Goal: Task Accomplishment & Management: Use online tool/utility

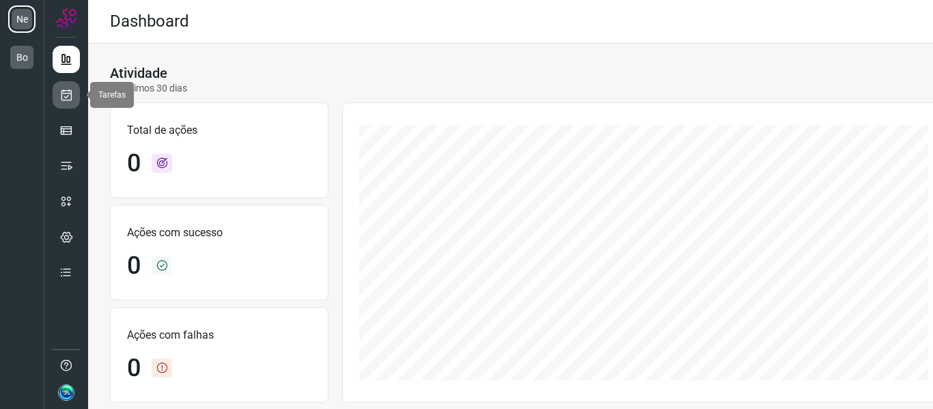
click at [70, 95] on icon at bounding box center [66, 95] width 14 height 14
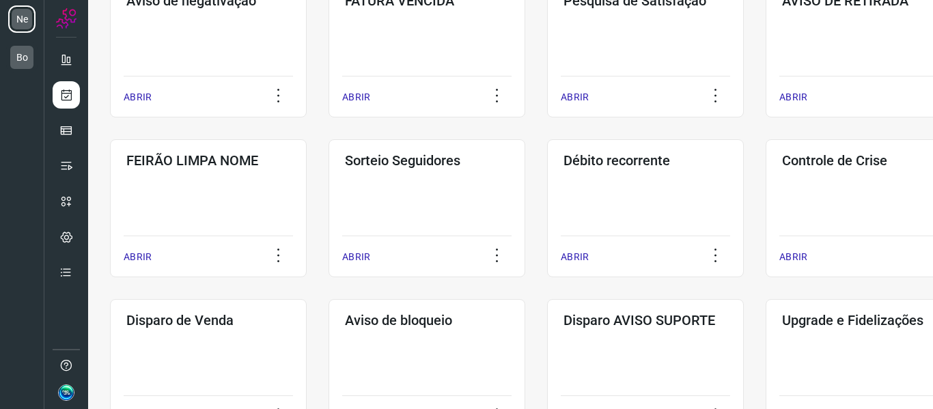
scroll to position [410, 0]
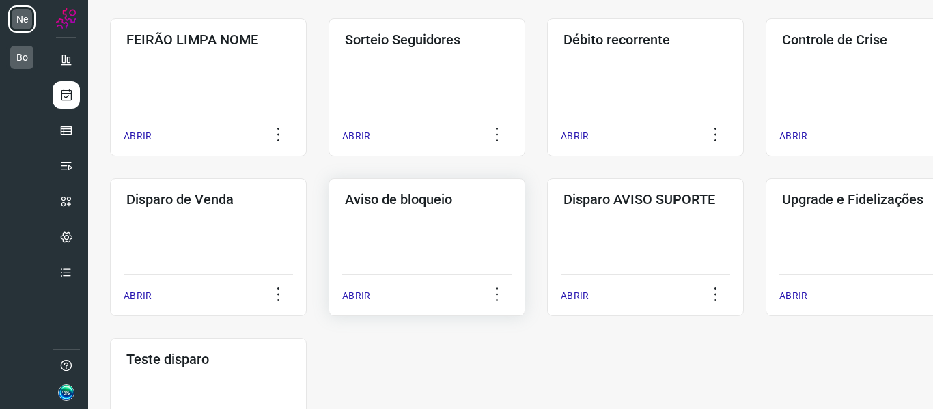
click at [481, 246] on div "Aviso de bloqueio ABRIR" at bounding box center [426, 247] width 197 height 138
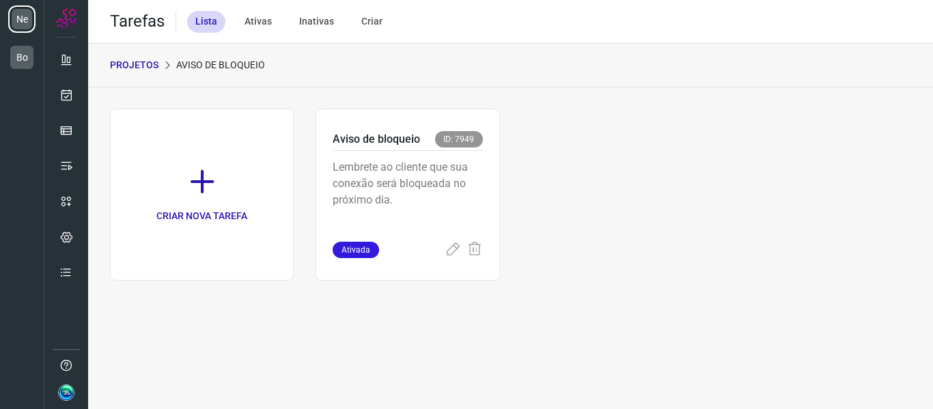
click at [145, 69] on p "PROJETOS" at bounding box center [134, 65] width 48 height 14
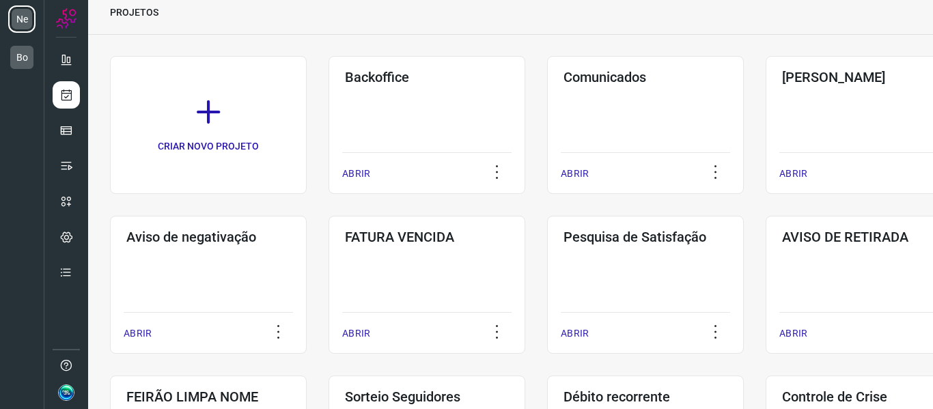
scroll to position [68, 0]
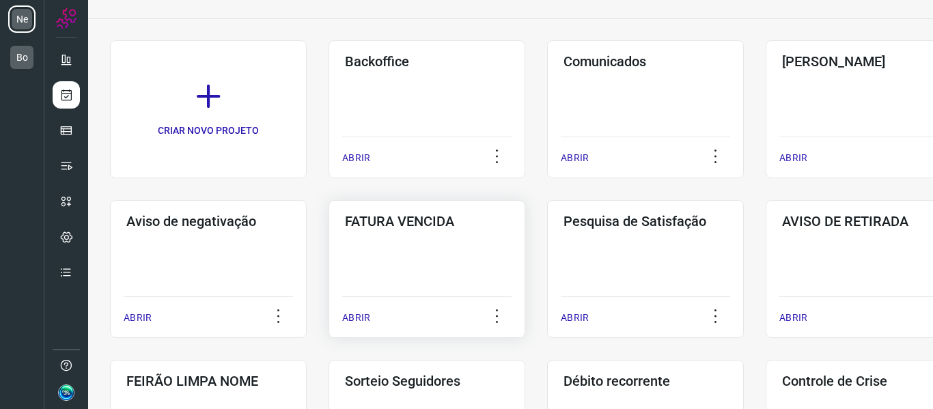
click at [477, 257] on div "FATURA VENCIDA ABRIR" at bounding box center [426, 269] width 197 height 138
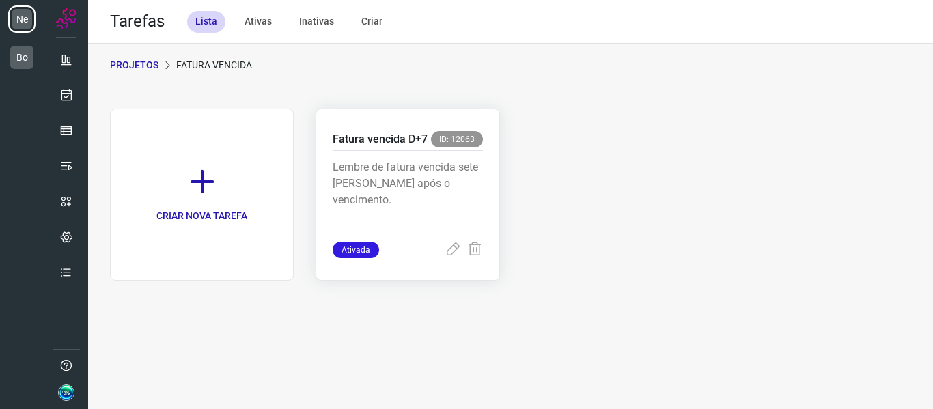
click at [407, 206] on p "Lembre de fatura vencida sete dias após o vencimento." at bounding box center [407, 193] width 150 height 68
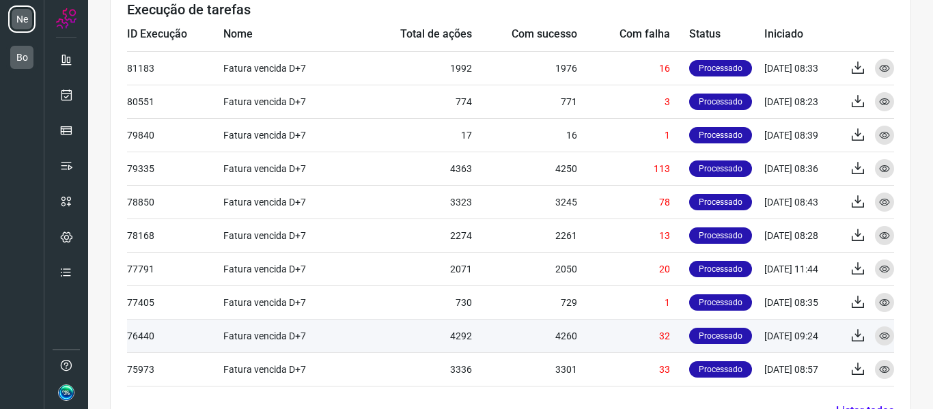
scroll to position [461, 0]
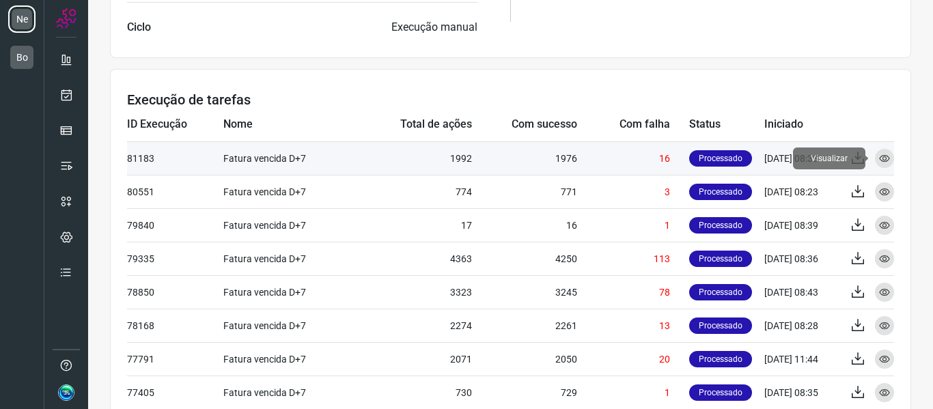
click at [879, 158] on icon at bounding box center [884, 158] width 11 height 11
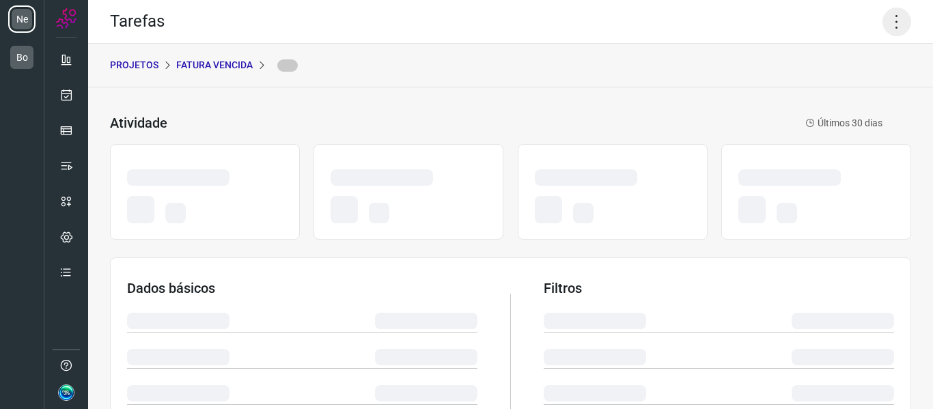
click at [882, 23] on icon at bounding box center [896, 22] width 29 height 29
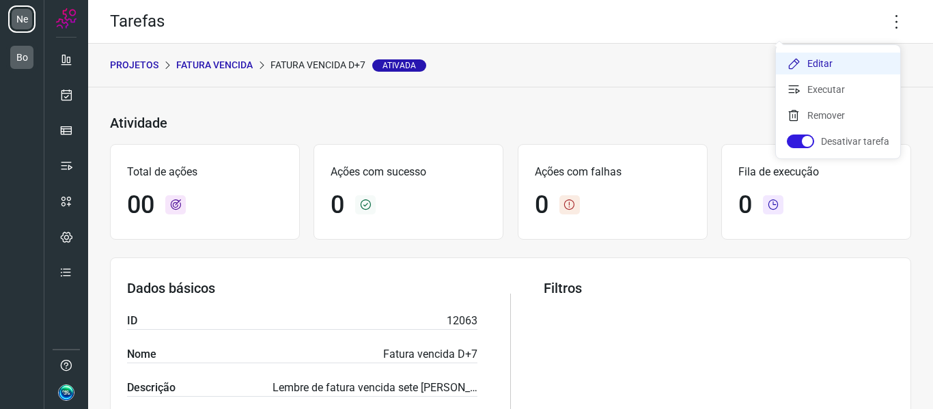
click at [834, 63] on li "Editar" at bounding box center [838, 64] width 124 height 22
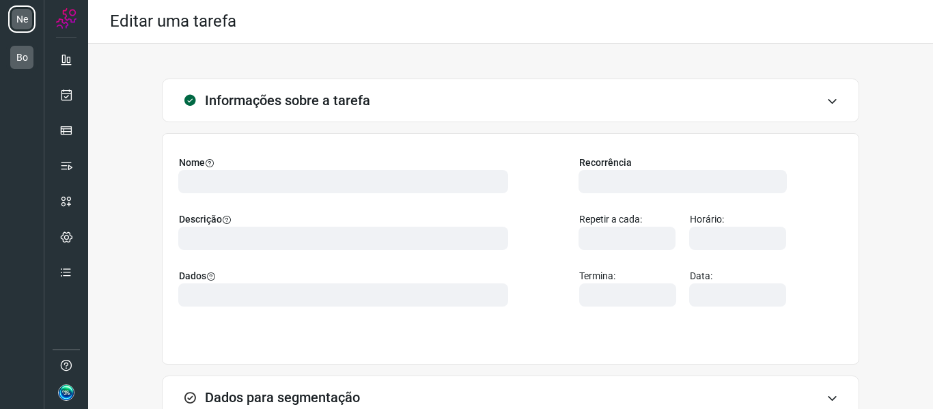
type input "560765"
type input "371376"
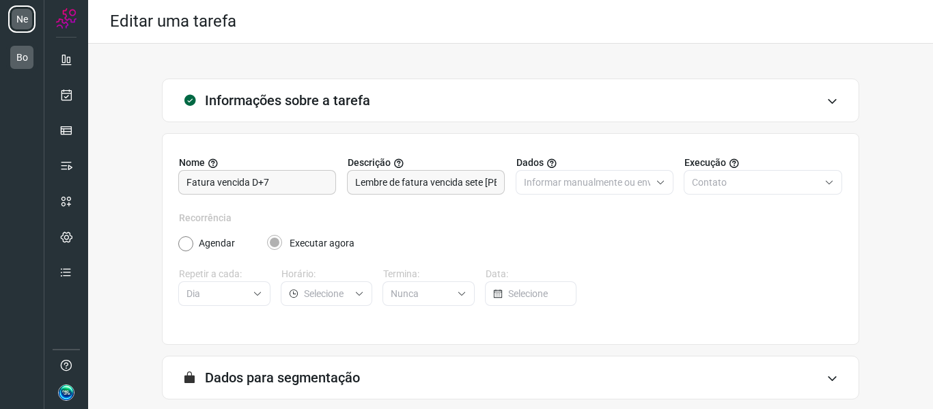
scroll to position [124, 0]
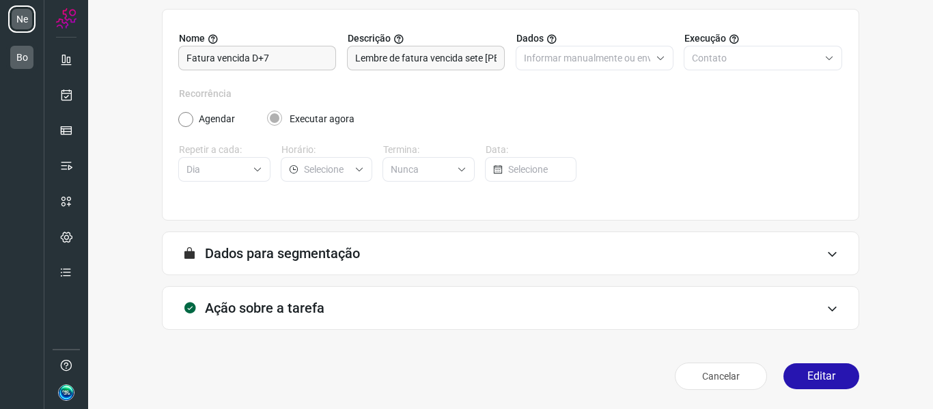
click at [347, 305] on div "Ação sobre a tarefa" at bounding box center [510, 308] width 697 height 44
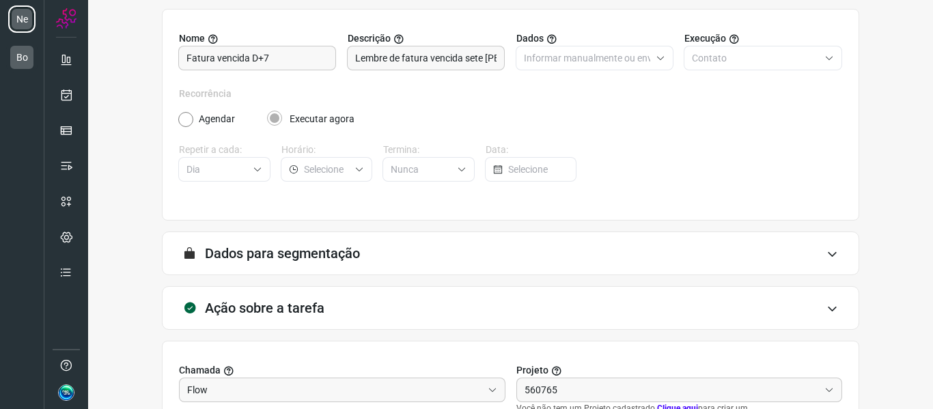
type input "Neolink"
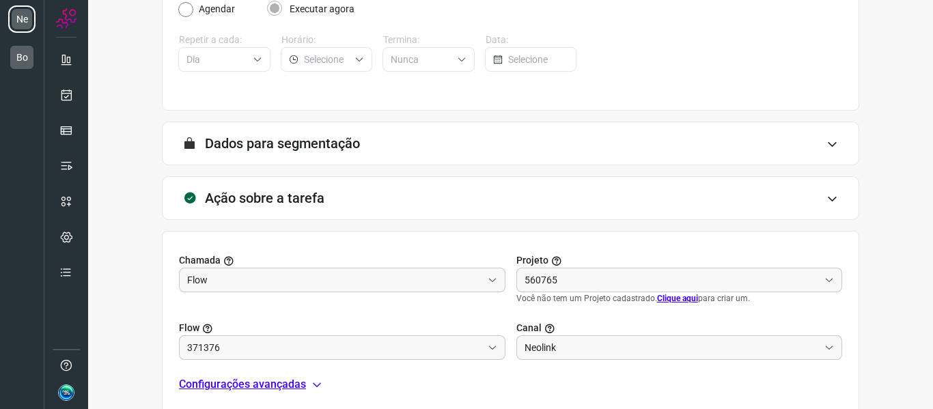
scroll to position [340, 0]
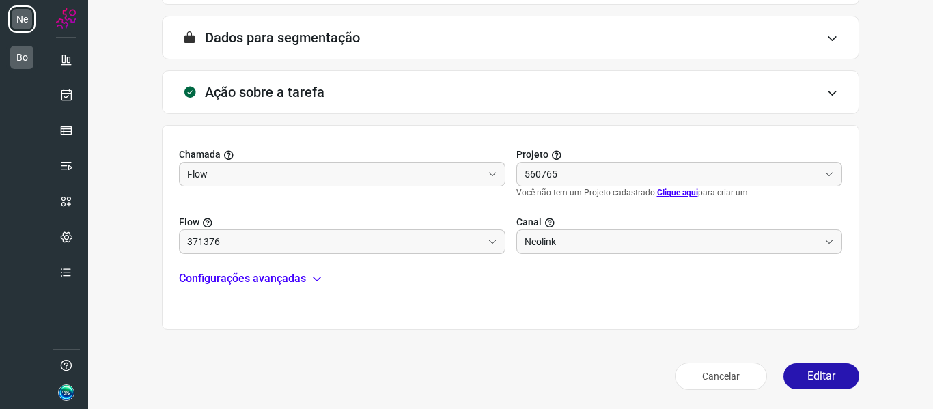
click at [280, 278] on p "Configurações avançadas" at bounding box center [242, 278] width 127 height 16
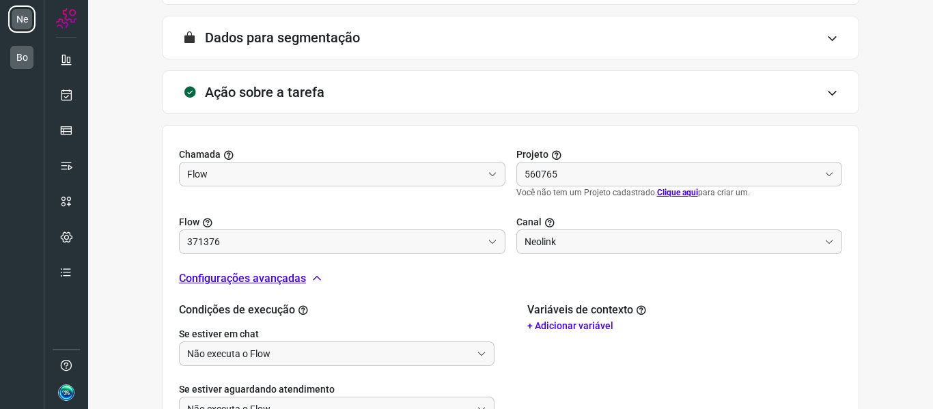
click at [280, 278] on p "Configurações avançadas" at bounding box center [242, 278] width 127 height 16
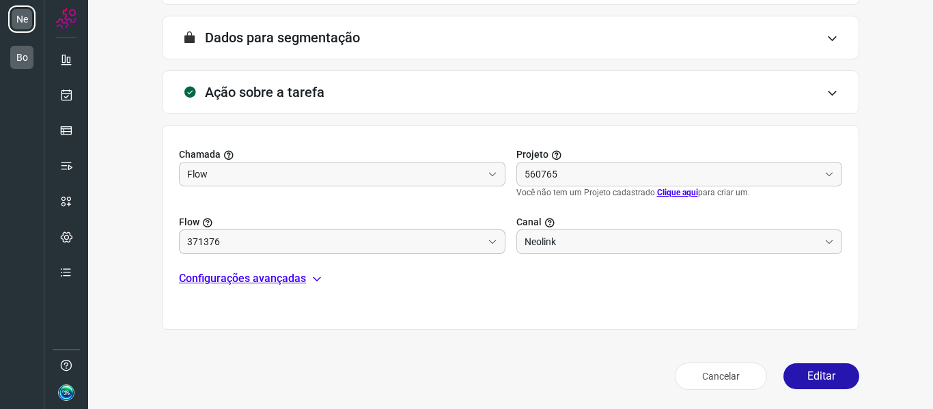
type input "Envia template fatura pendente"
type input "AVISO BLOQUEIO"
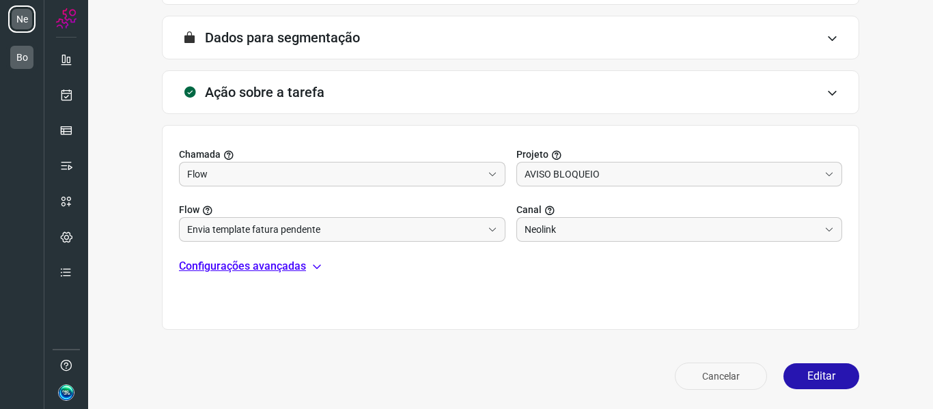
click at [702, 369] on button "Cancelar" at bounding box center [721, 376] width 92 height 27
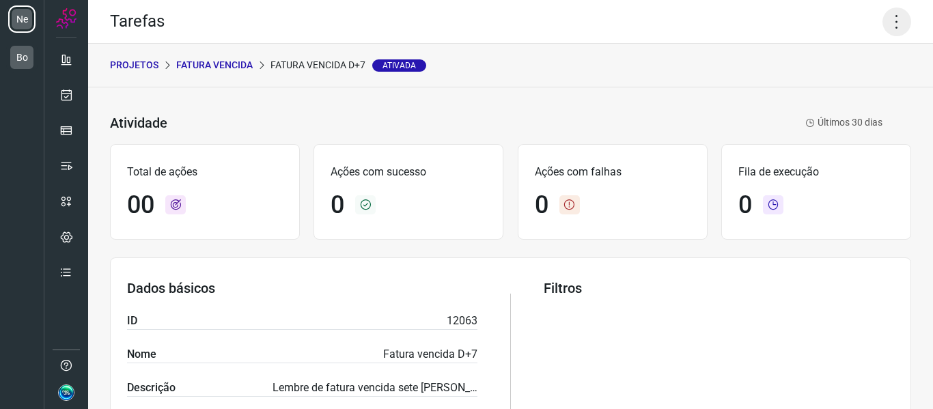
click at [887, 26] on icon at bounding box center [896, 22] width 29 height 29
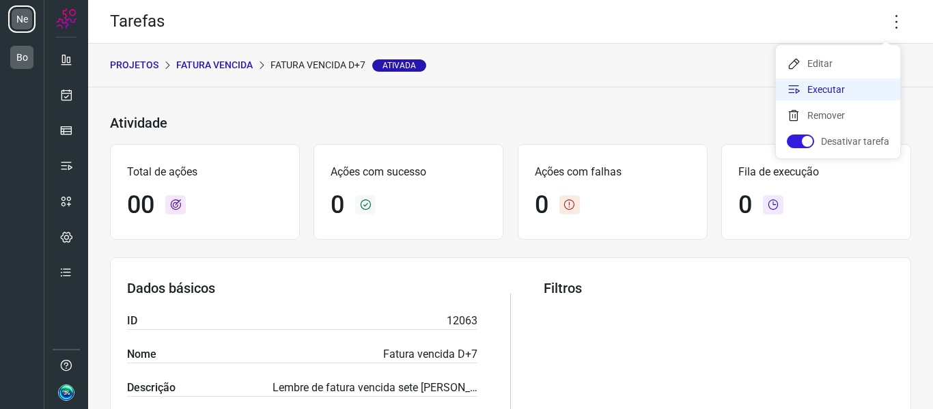
click at [845, 94] on li "Executar" at bounding box center [838, 90] width 124 height 22
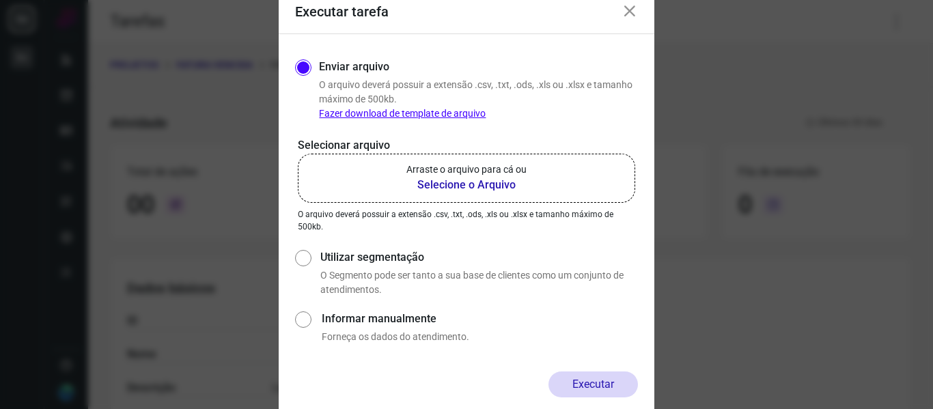
click at [516, 182] on b "Selecione o Arquivo" at bounding box center [466, 185] width 120 height 16
click at [0, 0] on input "Arraste o arquivo para cá ou Selecione o Arquivo" at bounding box center [0, 0] width 0 height 0
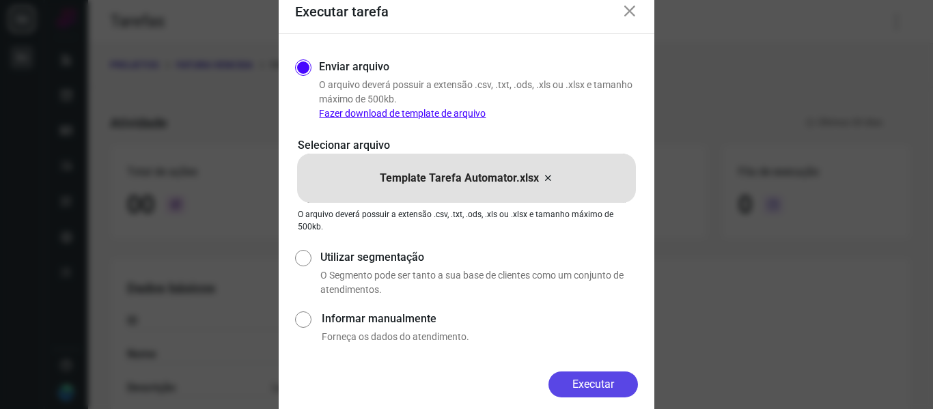
click at [597, 386] on button "Executar" at bounding box center [592, 384] width 89 height 26
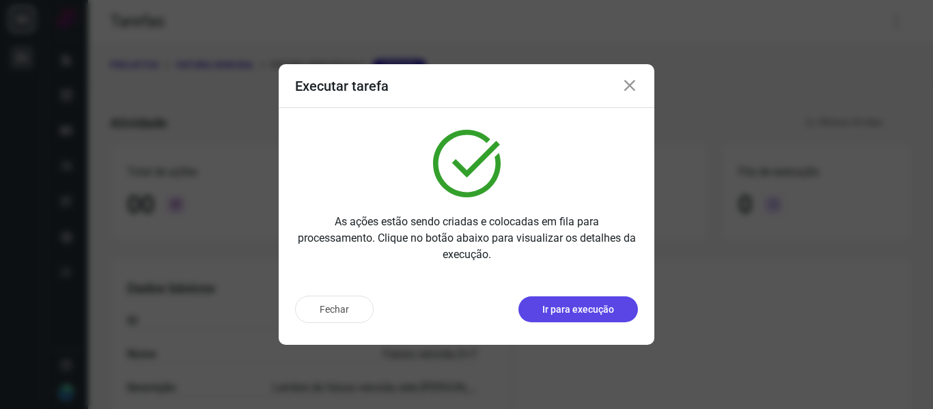
click at [595, 313] on p "Ir para execução" at bounding box center [578, 309] width 72 height 14
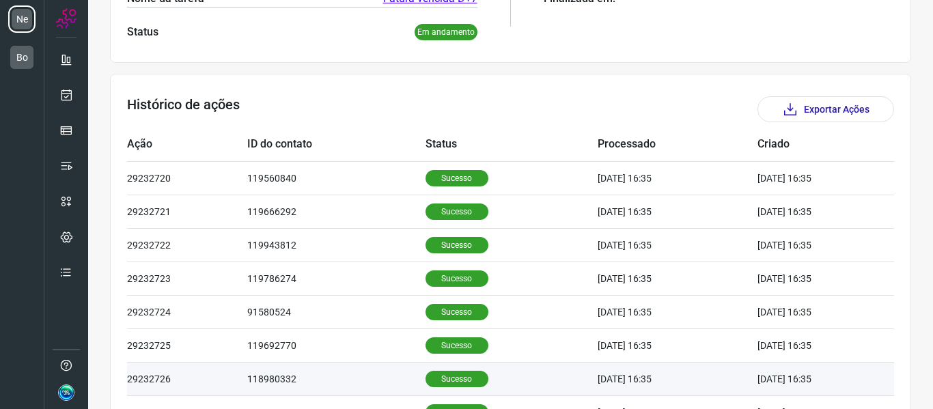
scroll to position [216, 0]
